Goal: Understand process/instructions

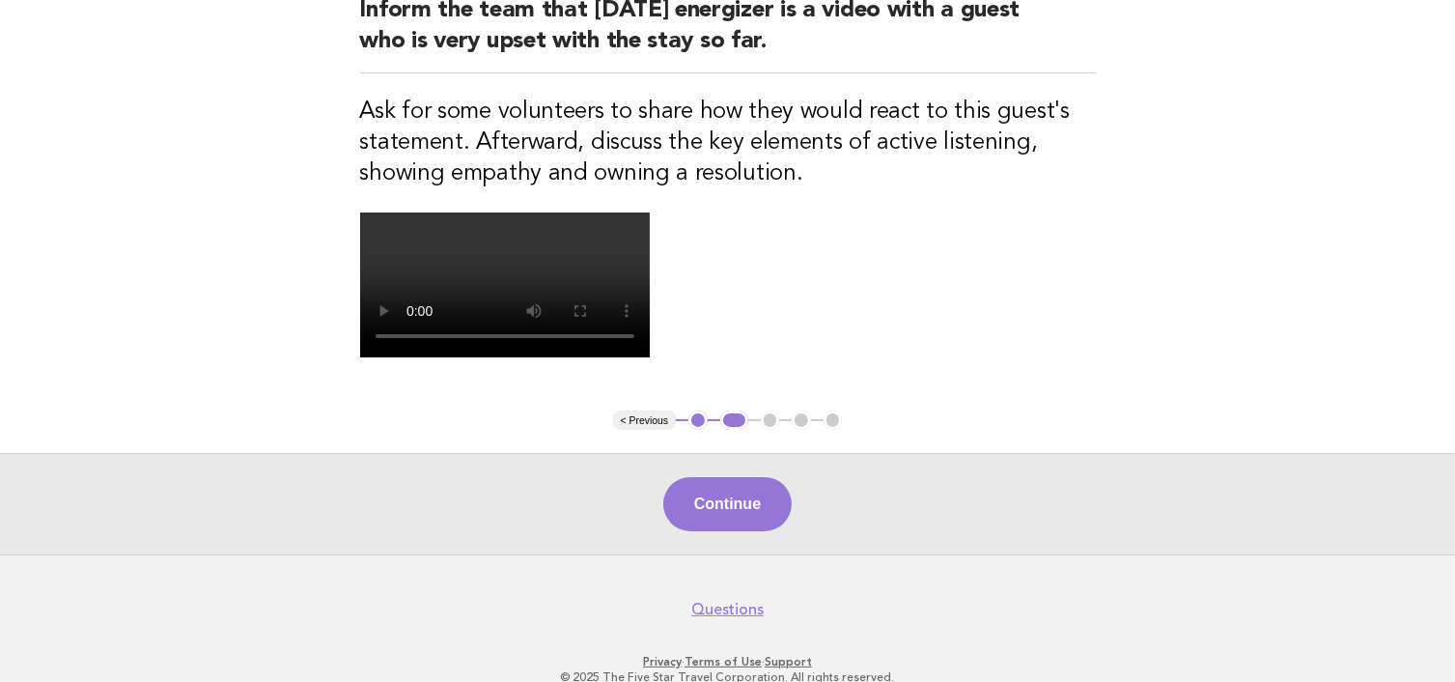
scroll to position [483, 0]
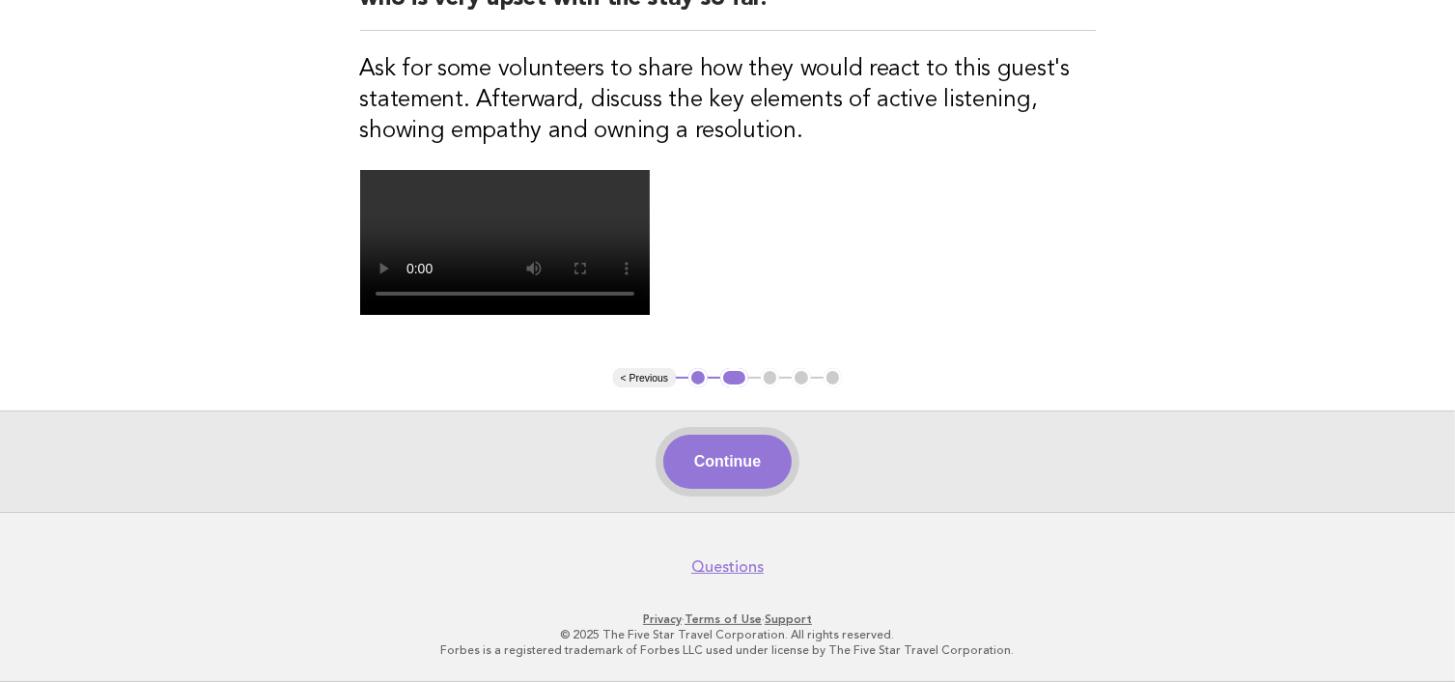
click at [713, 489] on button "Continue" at bounding box center [727, 461] width 128 height 54
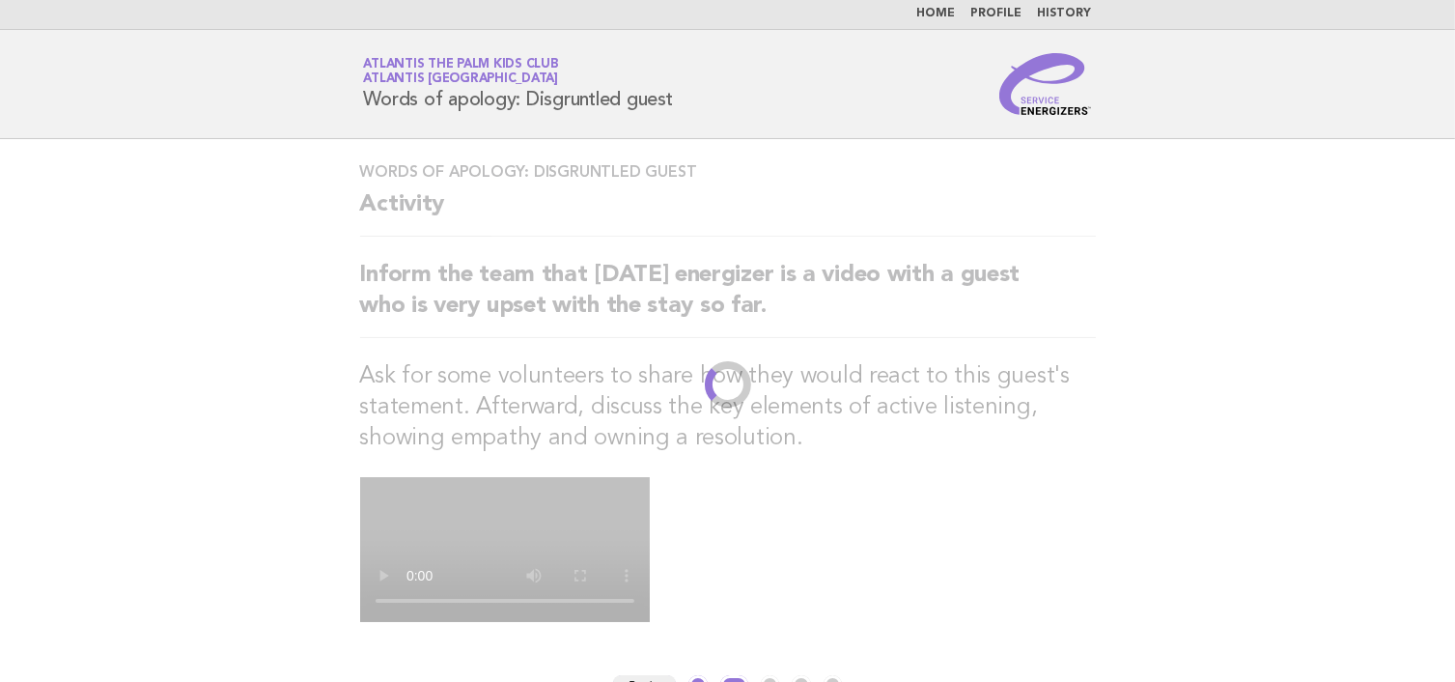
scroll to position [0, 0]
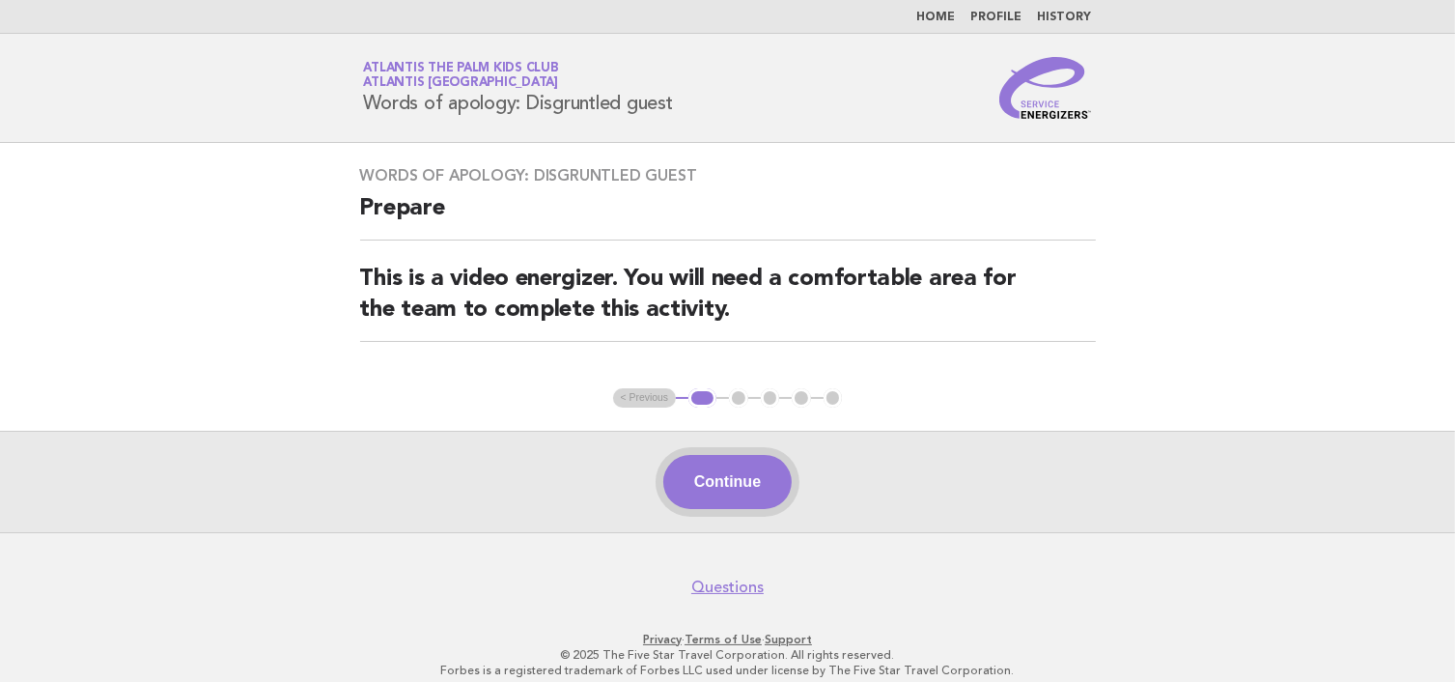
click at [719, 477] on button "Continue" at bounding box center [727, 482] width 128 height 54
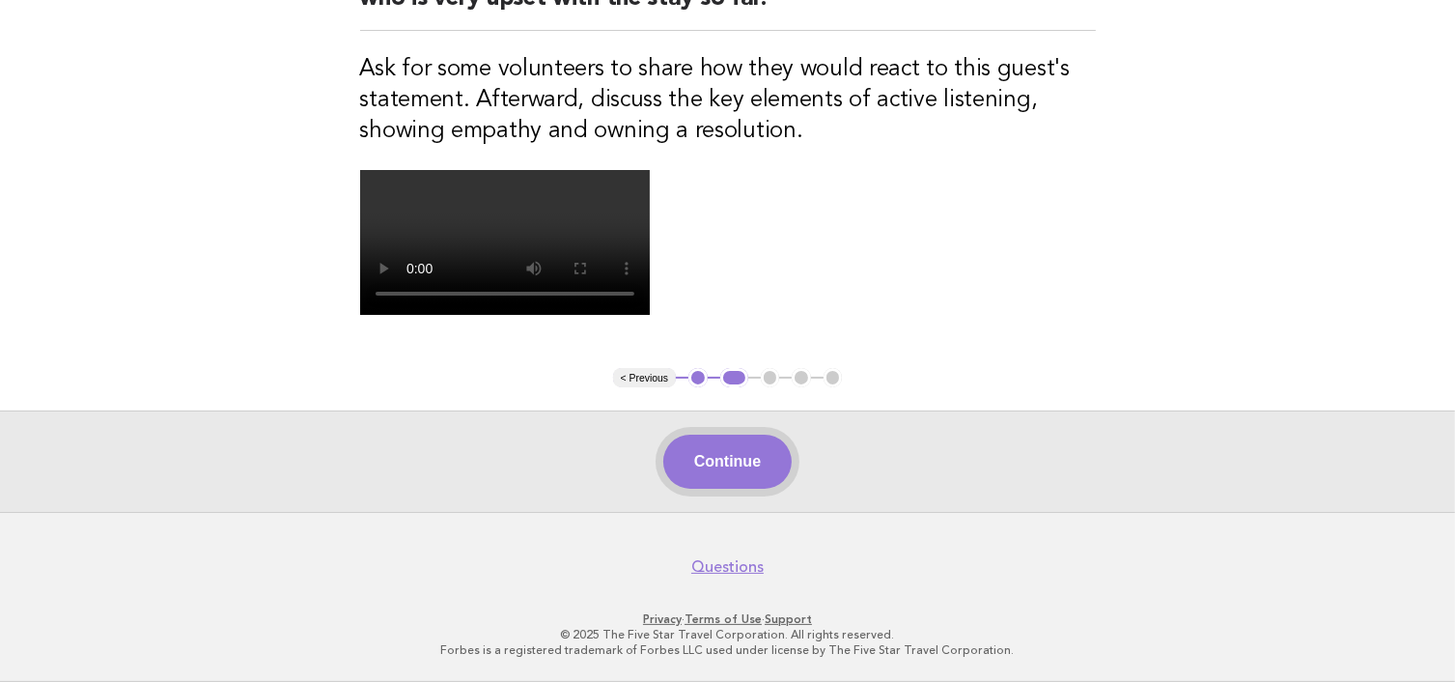
click at [706, 489] on button "Continue" at bounding box center [727, 461] width 128 height 54
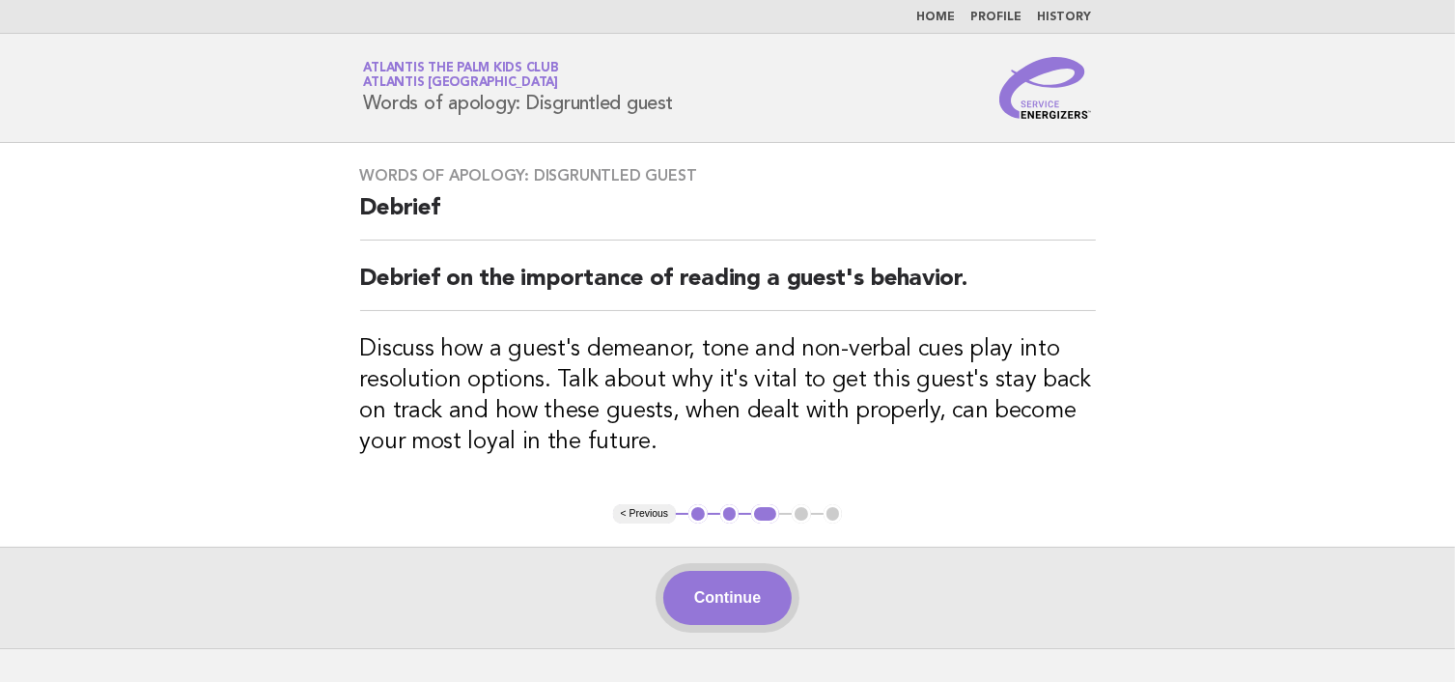
click at [690, 589] on button "Continue" at bounding box center [727, 598] width 128 height 54
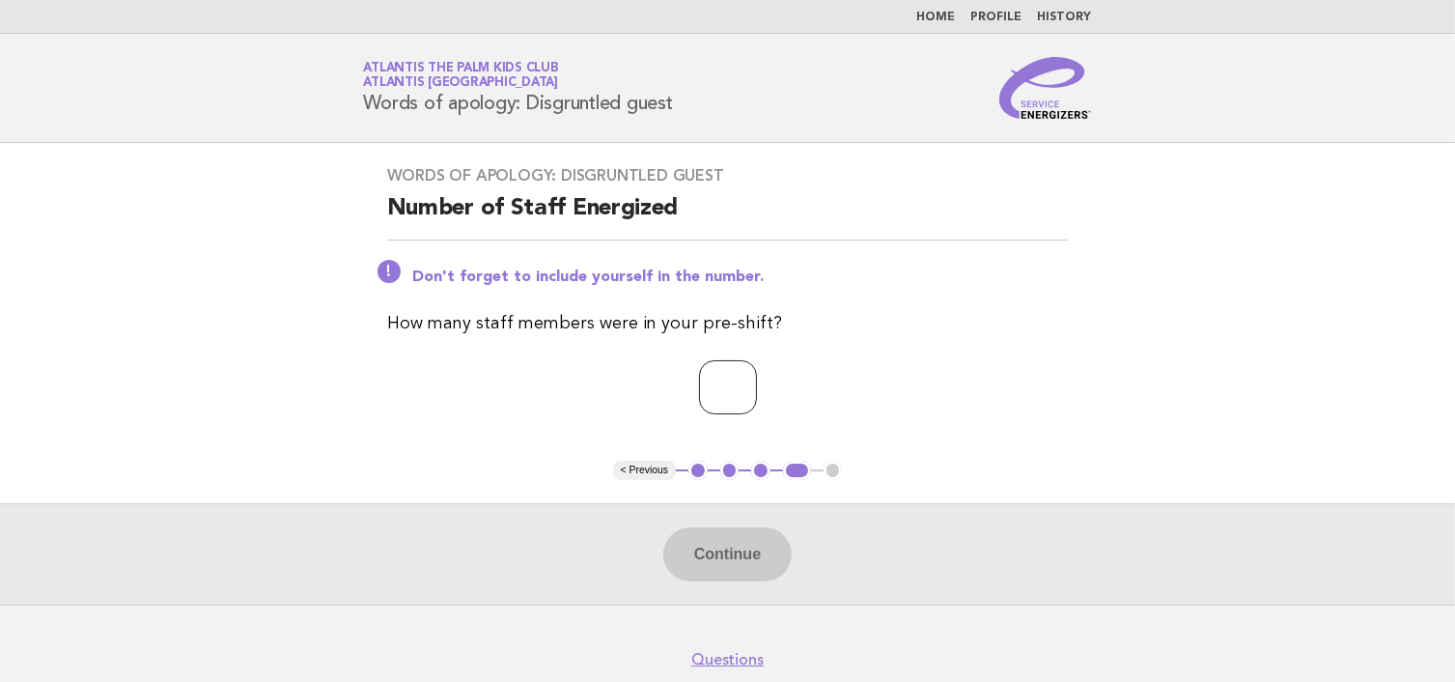
click at [699, 395] on input "number" at bounding box center [728, 387] width 58 height 54
type input "*"
click at [770, 549] on button "Continue" at bounding box center [727, 554] width 128 height 54
